Goal: Book appointment/travel/reservation

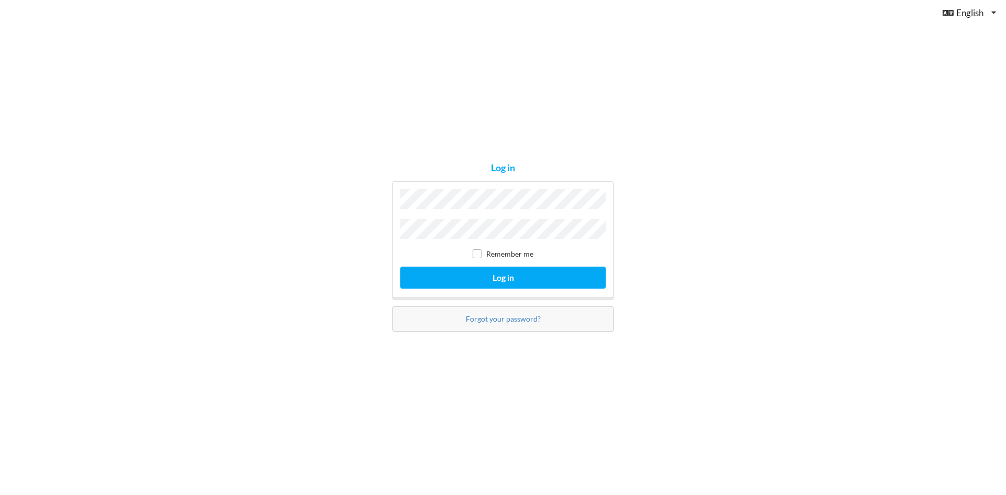
click at [485, 256] on label "Remember me" at bounding box center [503, 253] width 61 height 9
click at [505, 275] on button "Log in" at bounding box center [502, 277] width 205 height 21
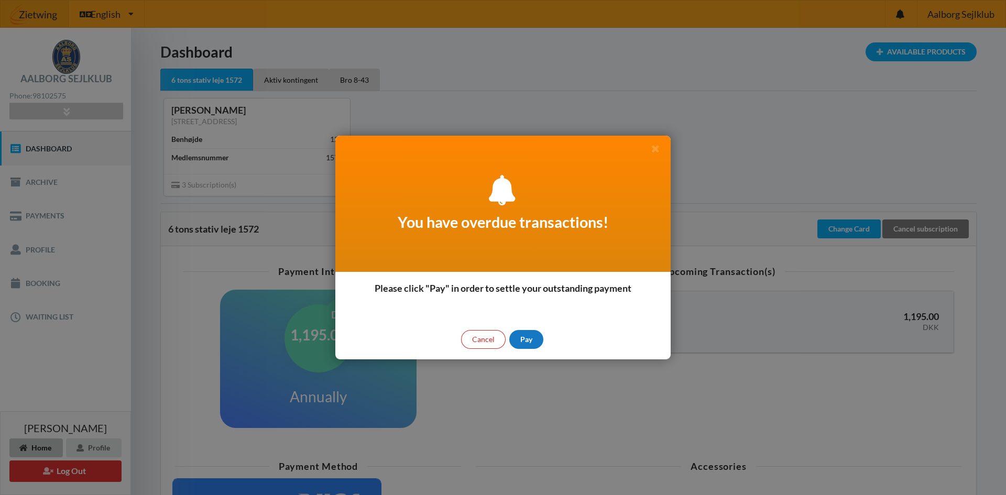
click at [529, 340] on div "Pay" at bounding box center [526, 339] width 34 height 19
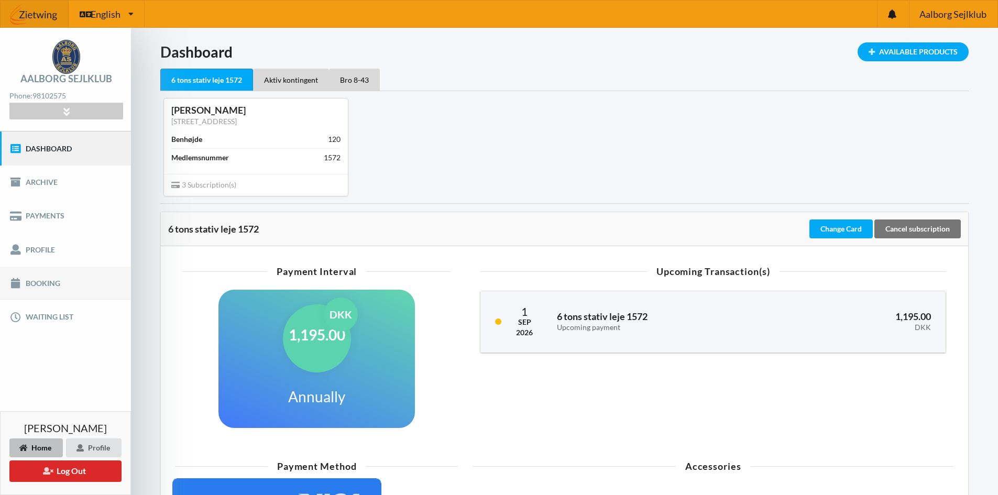
click at [45, 282] on link "Booking" at bounding box center [65, 284] width 131 height 34
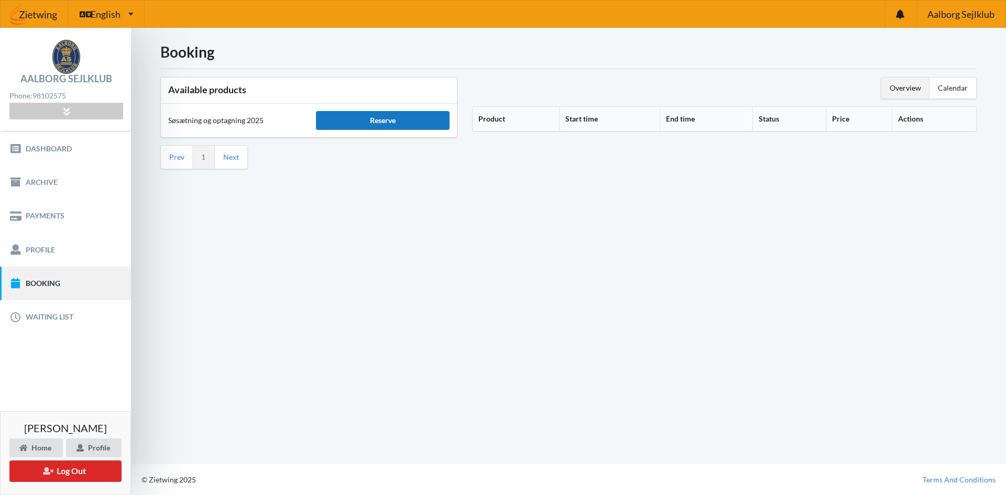
click at [394, 124] on div "Reserve" at bounding box center [382, 120] width 133 height 19
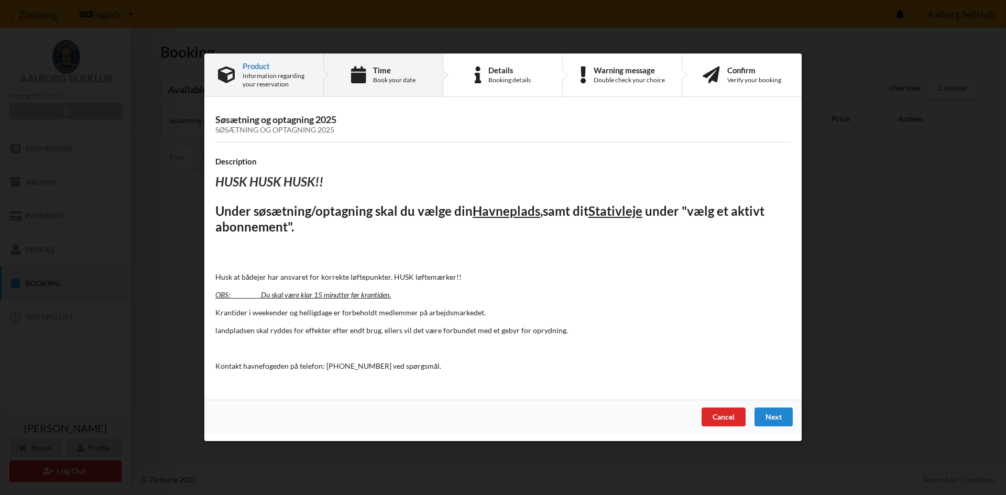
click at [387, 81] on div "Book your date" at bounding box center [394, 80] width 42 height 8
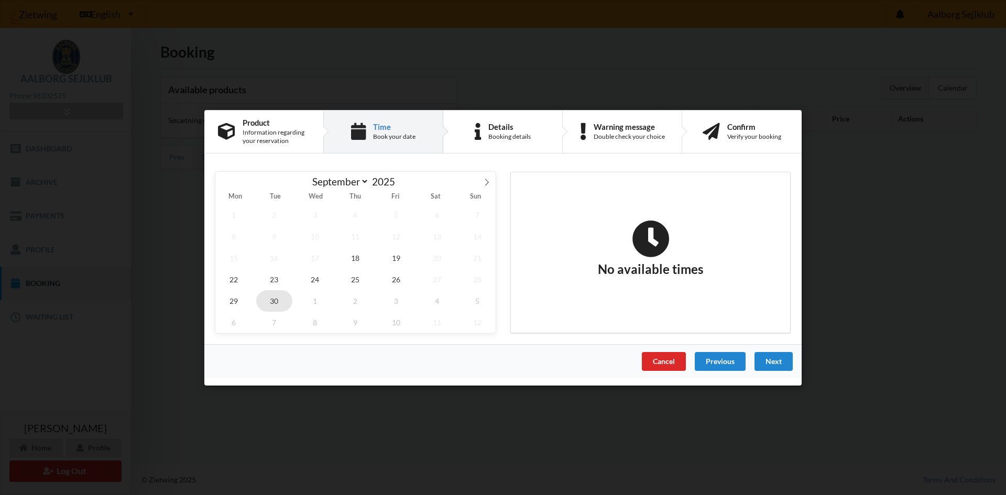
click at [275, 301] on span "30" at bounding box center [274, 300] width 37 height 21
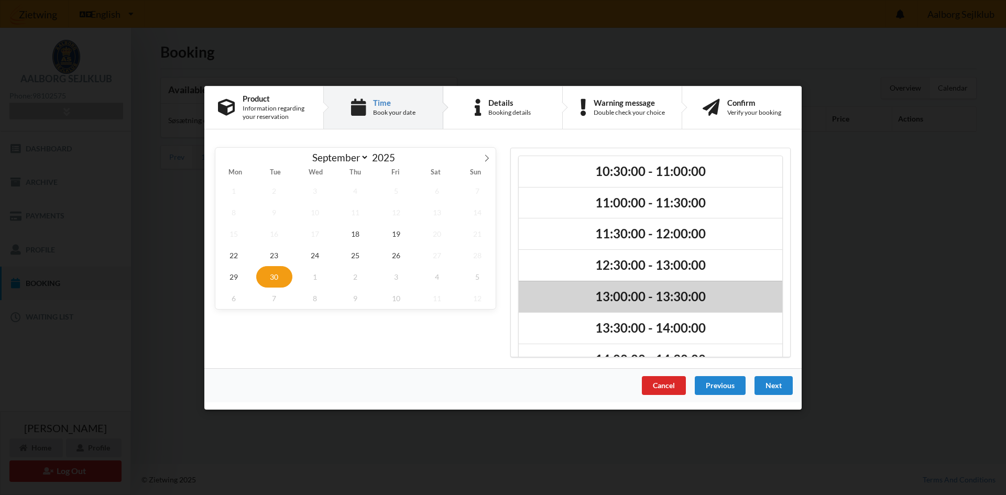
click at [631, 293] on h2 "13:00:00 - 13:30:00" at bounding box center [650, 297] width 249 height 16
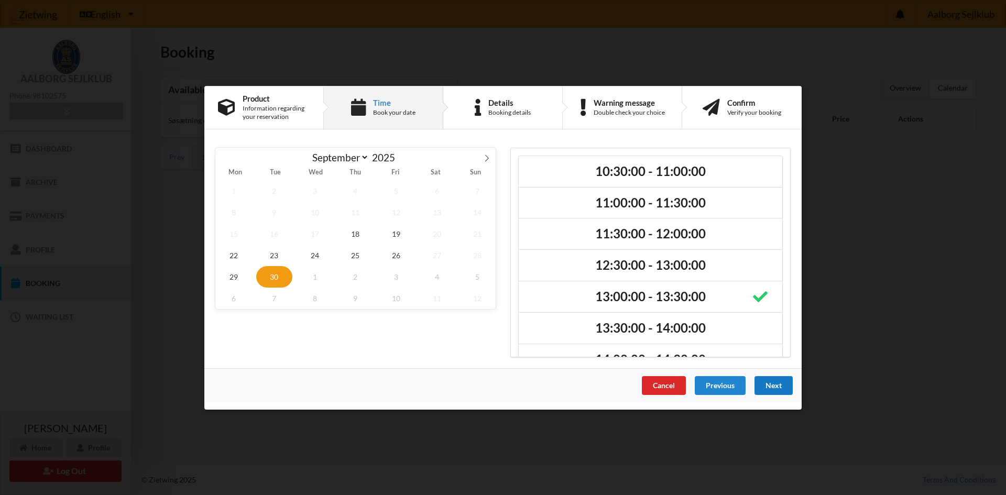
click at [775, 386] on div "Next" at bounding box center [774, 385] width 38 height 19
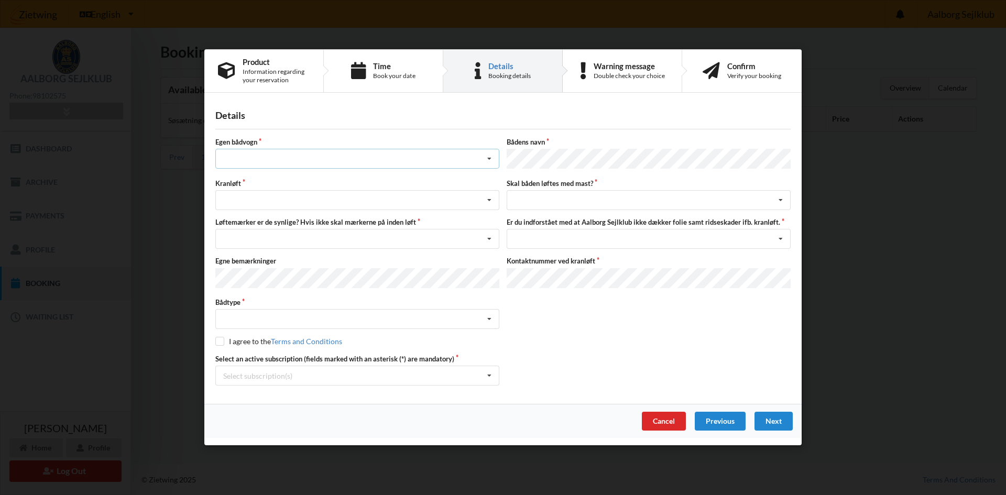
click at [488, 160] on icon at bounding box center [490, 159] width 16 height 19
click at [254, 227] on div "nej" at bounding box center [357, 216] width 283 height 19
click at [489, 242] on icon at bounding box center [490, 239] width 16 height 19
click at [332, 281] on div "Ja, mine mærker er synlige og intakte" at bounding box center [357, 277] width 283 height 19
click at [493, 317] on icon at bounding box center [490, 319] width 16 height 19
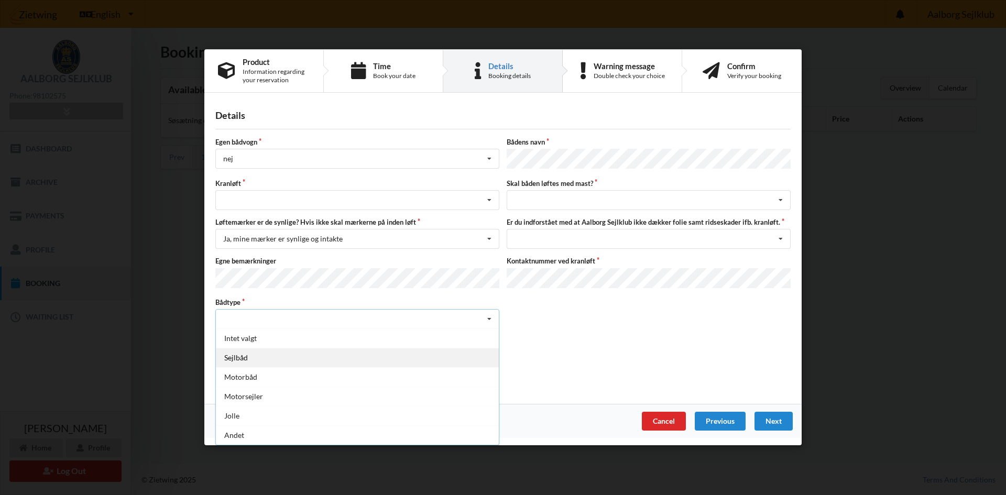
click at [244, 356] on div "Sejlbåd" at bounding box center [357, 357] width 283 height 19
click at [220, 341] on input "checkbox" at bounding box center [219, 341] width 9 height 9
checkbox input "true"
click at [491, 201] on icon at bounding box center [490, 200] width 16 height 19
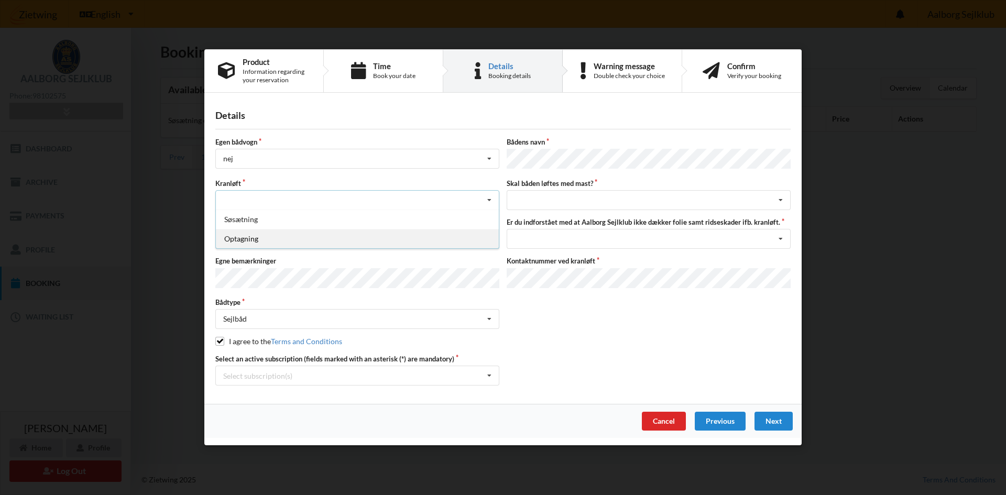
click at [272, 244] on div "Optagning" at bounding box center [357, 239] width 283 height 19
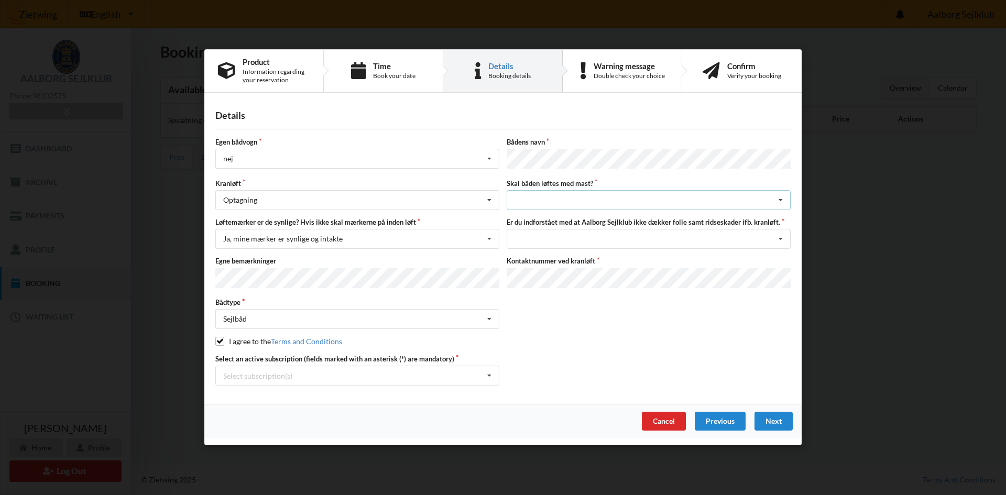
click at [572, 198] on div "intet valg ja nej" at bounding box center [649, 201] width 284 height 20
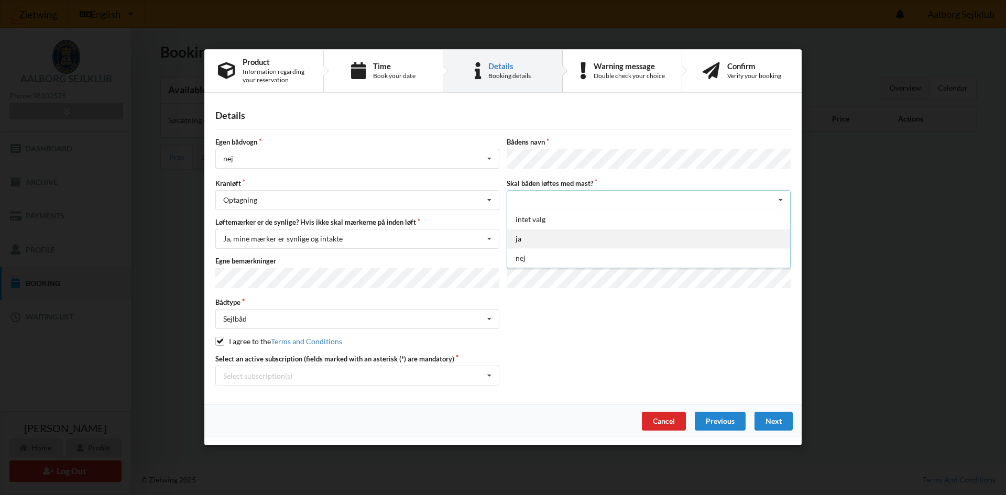
click at [520, 239] on div "ja" at bounding box center [648, 239] width 283 height 19
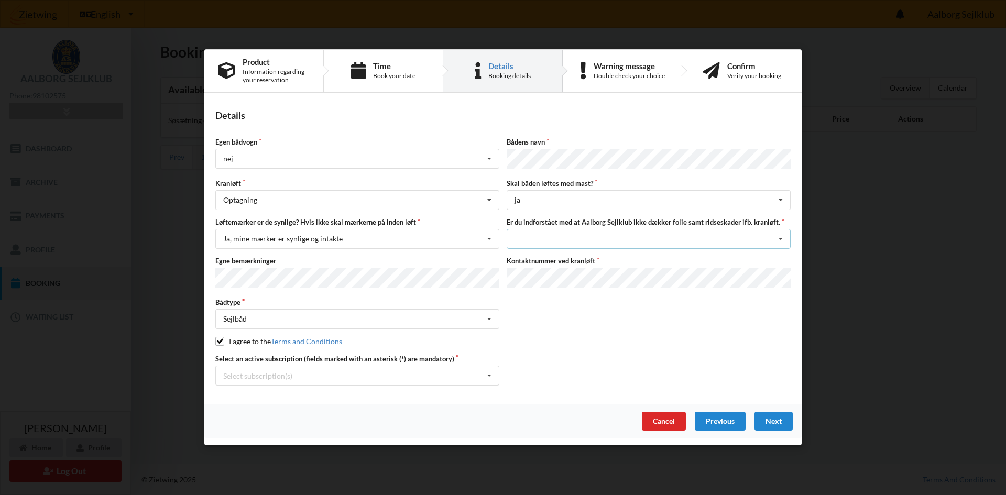
click at [524, 241] on div "Jeg har tæpper med og tager selv ansvaret for eventuelle folie samt ridseskader…" at bounding box center [649, 240] width 284 height 20
click at [548, 258] on div "Jeg har tæpper med og tager selv ansvaret for eventuelle folie samt ridseskader" at bounding box center [648, 258] width 283 height 19
click at [493, 373] on icon at bounding box center [490, 376] width 16 height 19
click at [252, 394] on div "* 6 tons stativ leje 1572" at bounding box center [357, 395] width 283 height 19
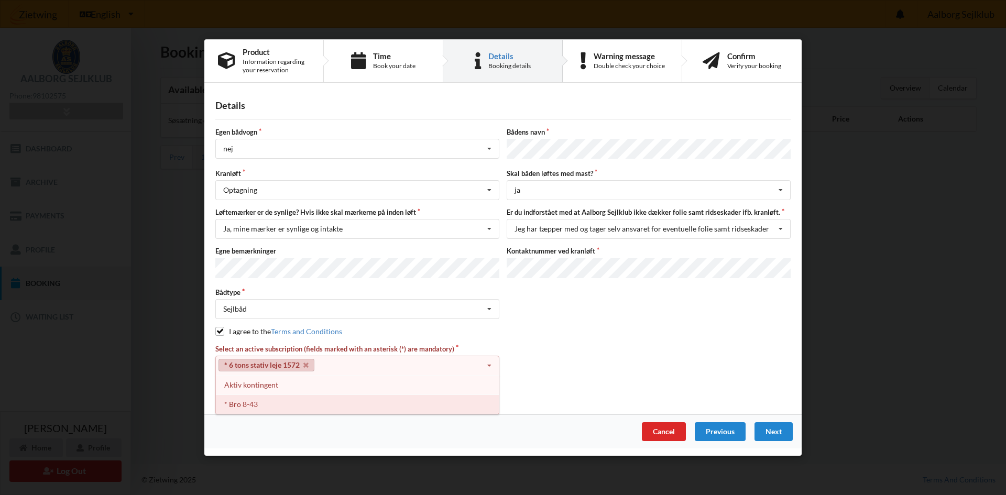
click at [254, 402] on div "* Bro 8-43" at bounding box center [357, 404] width 283 height 19
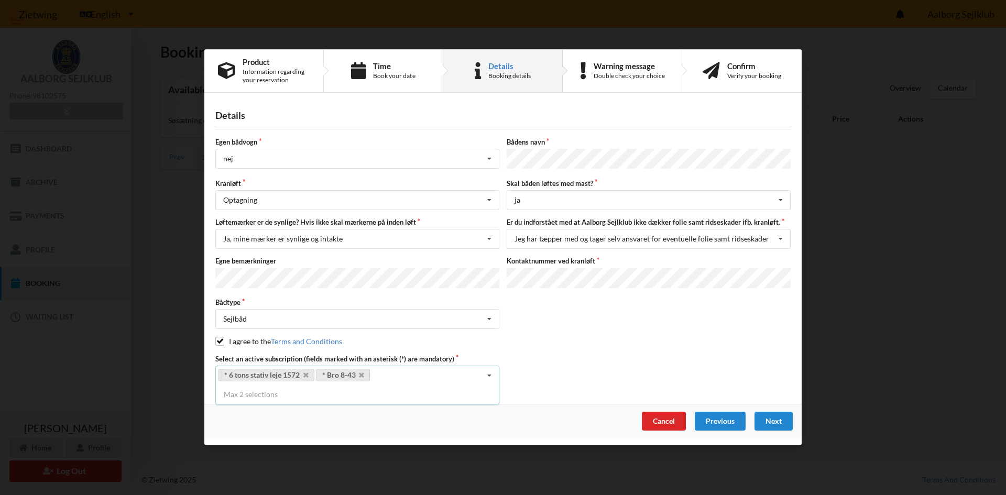
click at [573, 364] on div "Select an active subscription (fields marked with an asterisk (*) are mandatory…" at bounding box center [503, 369] width 583 height 31
click at [776, 417] on div "Next" at bounding box center [774, 421] width 38 height 19
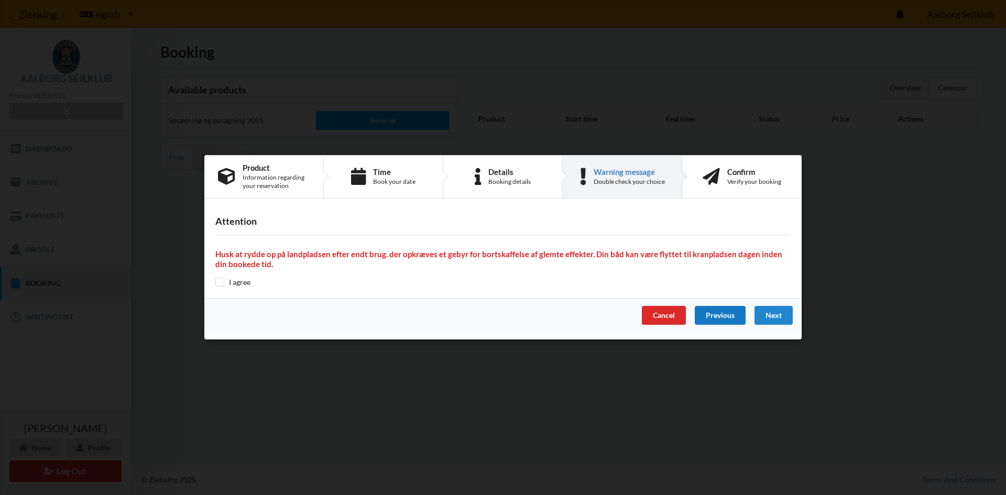
click at [717, 315] on div "Previous" at bounding box center [720, 316] width 51 height 19
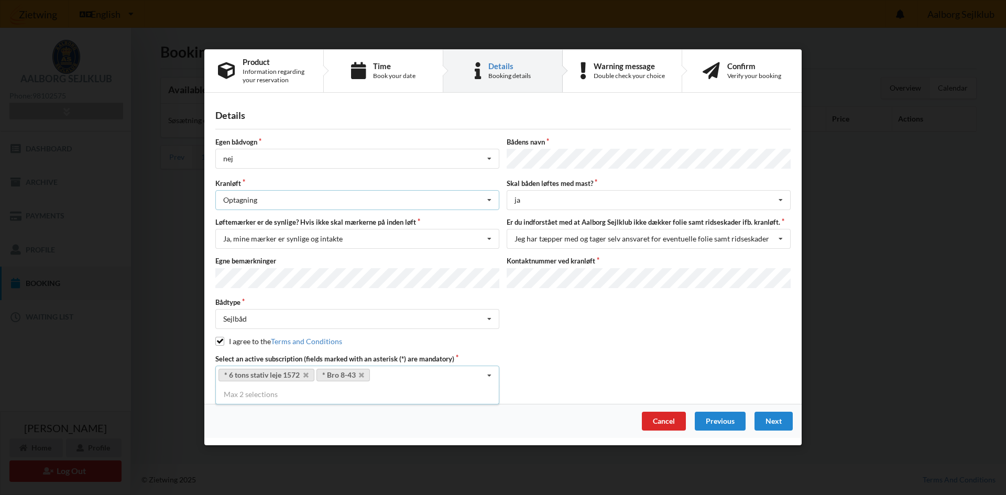
click at [488, 202] on icon at bounding box center [490, 200] width 16 height 19
click at [246, 243] on div "Optagning" at bounding box center [357, 239] width 283 height 19
click at [778, 419] on div "Next" at bounding box center [774, 421] width 38 height 19
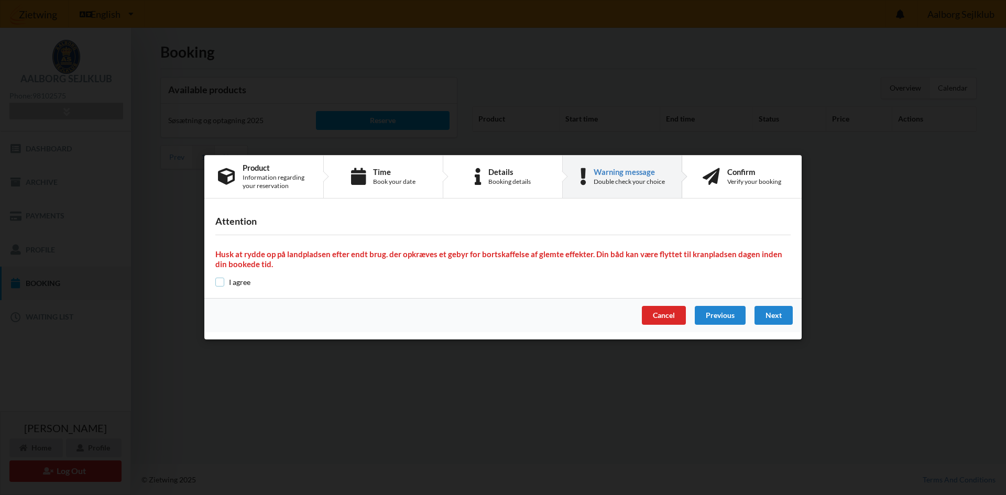
click at [220, 281] on input "checkbox" at bounding box center [219, 282] width 9 height 9
checkbox input "true"
click at [779, 316] on div "Next" at bounding box center [774, 316] width 38 height 19
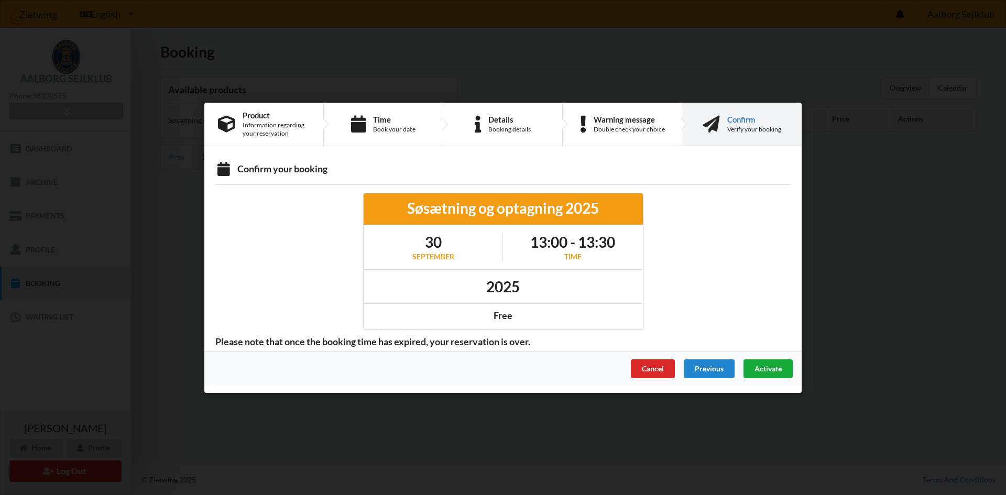
click at [769, 376] on div "Activate" at bounding box center [768, 368] width 49 height 19
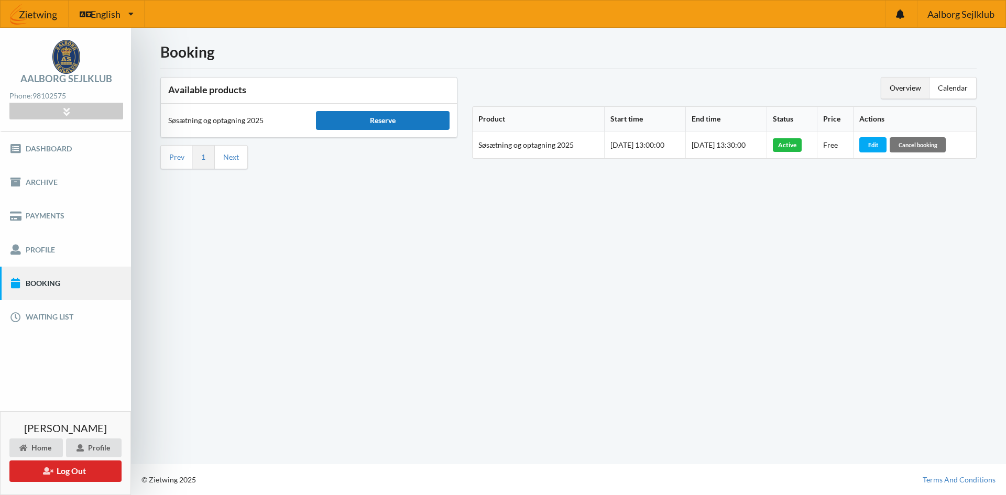
click at [383, 122] on div "Reserve" at bounding box center [382, 120] width 133 height 19
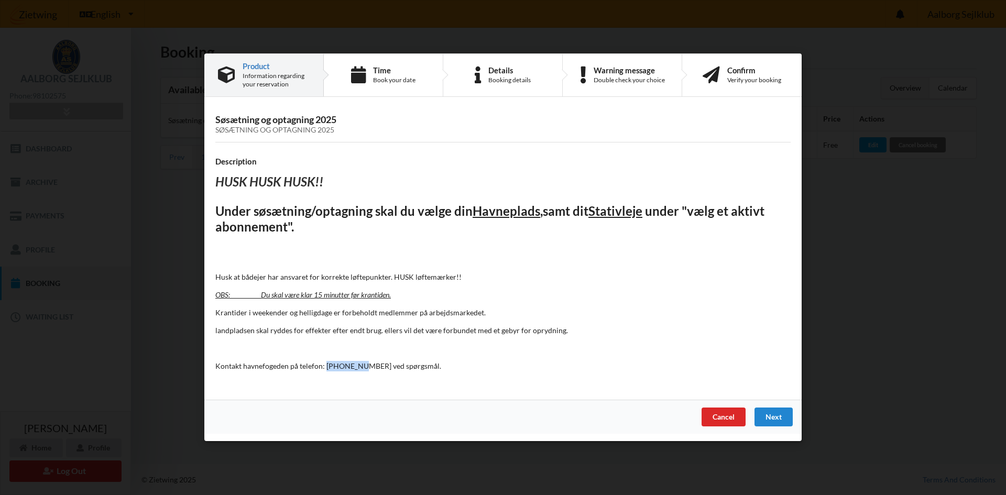
drag, startPoint x: 326, startPoint y: 366, endPoint x: 360, endPoint y: 366, distance: 33.5
click at [360, 366] on p "Kontakt havnefogeden på telefon: [PHONE_NUMBER] ved spørgsmål." at bounding box center [502, 366] width 575 height 10
copy p "2384 9427"
click at [774, 418] on div "Next" at bounding box center [774, 417] width 38 height 19
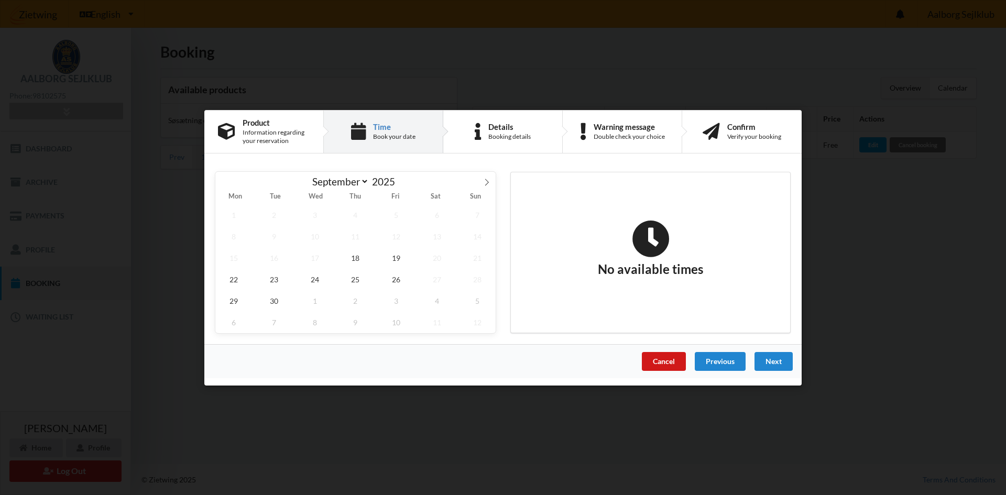
click at [657, 358] on div "Cancel" at bounding box center [664, 361] width 44 height 19
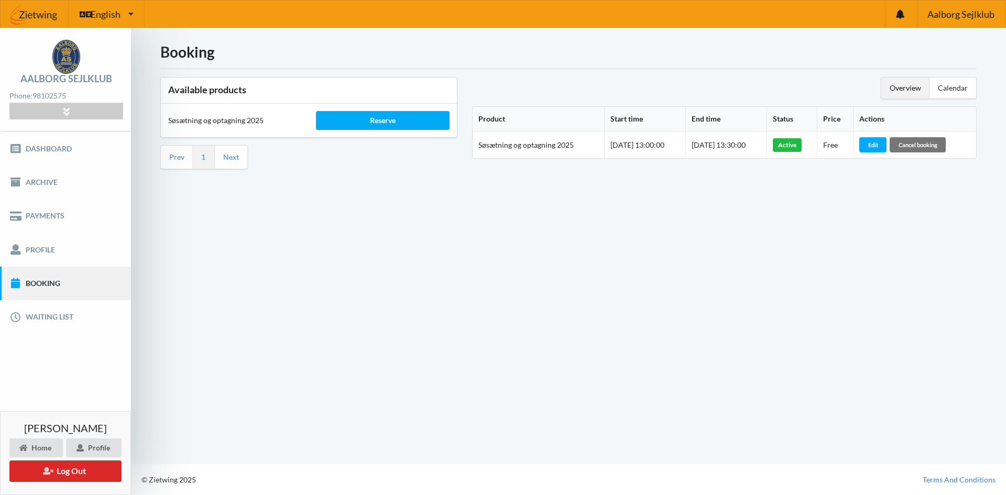
click at [721, 245] on div "Booking Available products Søsætning og optagning 2025 Reserve Prev 1 Next Over…" at bounding box center [568, 246] width 875 height 436
click at [906, 91] on div "Overview" at bounding box center [905, 88] width 48 height 21
click at [951, 86] on div "Calendar" at bounding box center [953, 88] width 47 height 21
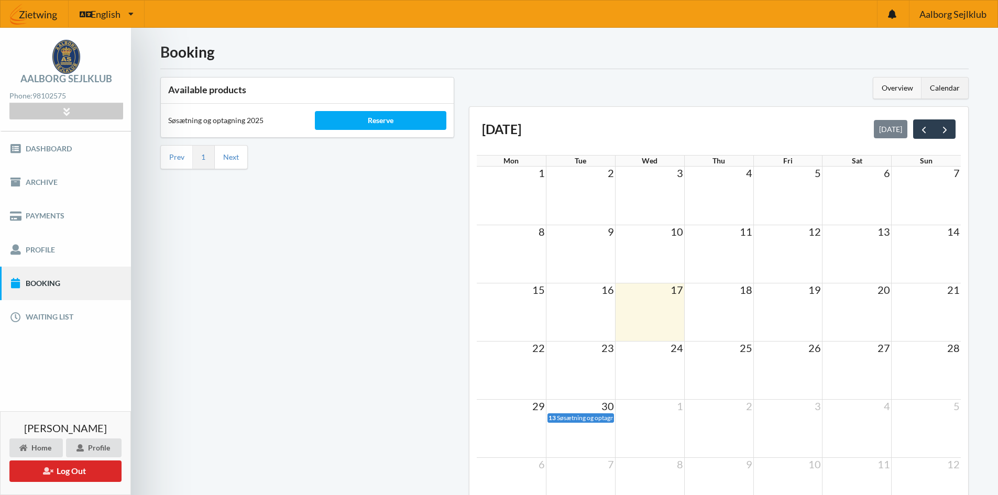
click at [890, 86] on div "Overview" at bounding box center [897, 88] width 48 height 21
